Goal: Task Accomplishment & Management: Complete application form

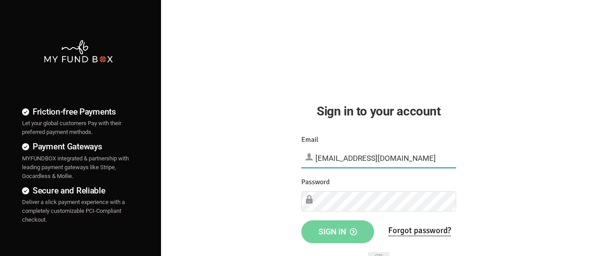
type input "[EMAIL_ADDRESS][DOMAIN_NAME]"
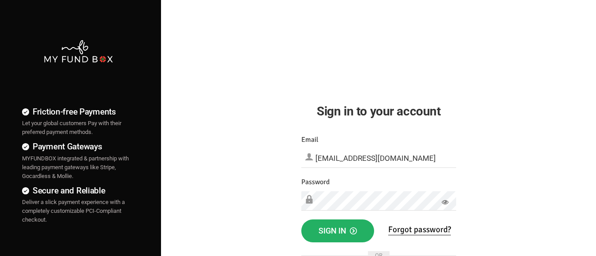
click at [337, 231] on span "Sign in" at bounding box center [337, 230] width 38 height 9
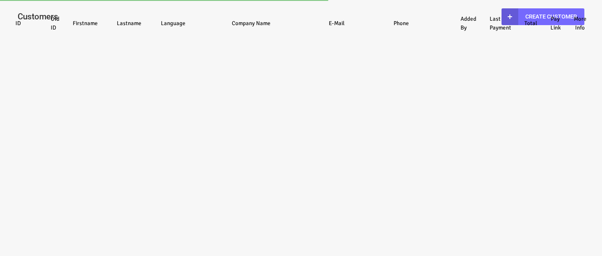
select select "100"
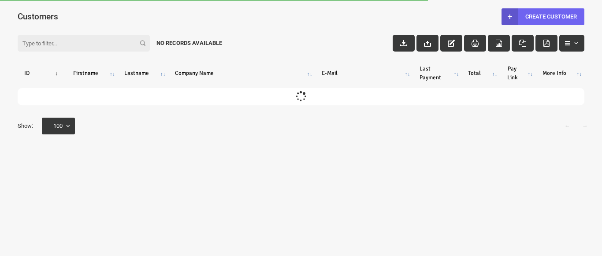
click at [543, 16] on link "Create Customer" at bounding box center [543, 16] width 83 height 17
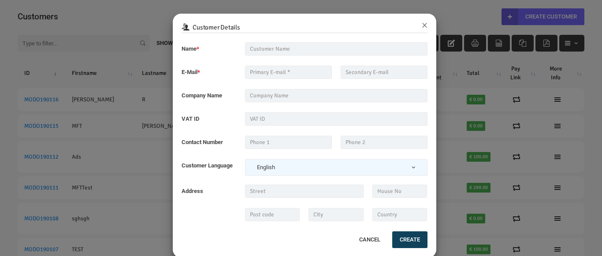
click at [425, 24] on div "Customer Details ×" at bounding box center [305, 24] width 264 height 20
click at [422, 28] on button "×" at bounding box center [425, 24] width 6 height 11
